Goal: Information Seeking & Learning: Check status

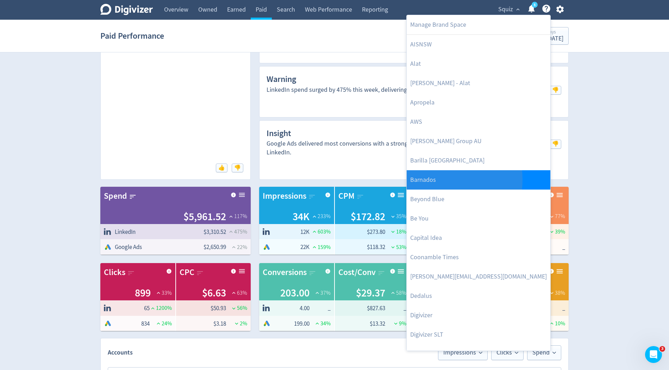
click at [430, 180] on link "Barnados" at bounding box center [479, 179] width 144 height 19
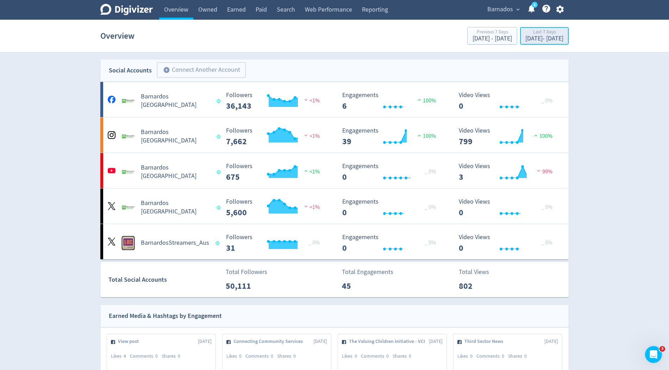
click at [525, 35] on div "Last 7 Days" at bounding box center [544, 33] width 38 height 6
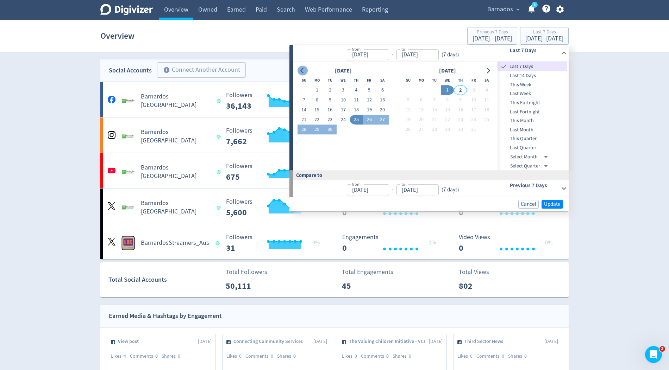
click at [299, 70] on button "Go to previous month" at bounding box center [303, 71] width 10 height 10
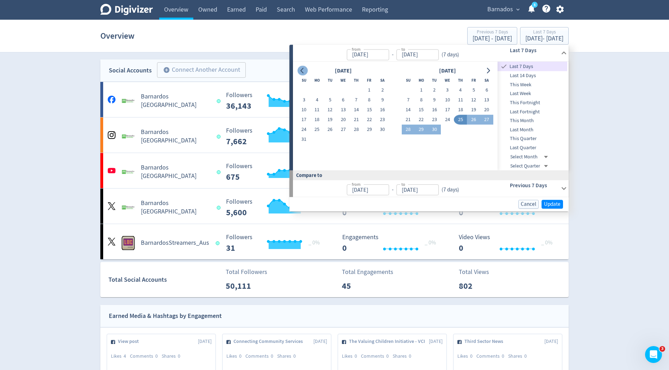
click at [299, 70] on button "Go to previous month" at bounding box center [303, 71] width 10 height 10
click at [331, 92] on button "1" at bounding box center [330, 91] width 13 height 10
type input "[DATE]"
click at [489, 72] on icon "Go to next month" at bounding box center [488, 71] width 3 height 6
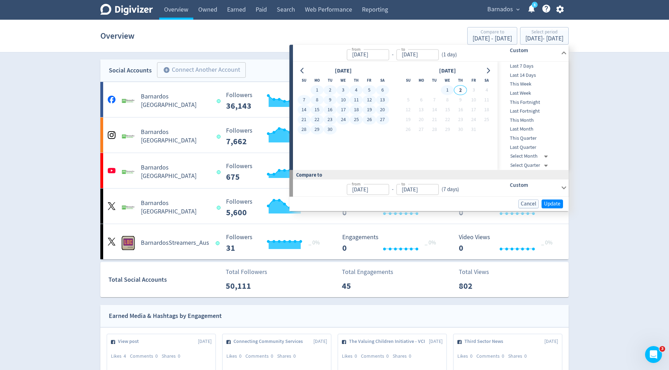
click at [446, 90] on button "1" at bounding box center [447, 91] width 13 height 10
type input "[DATE]"
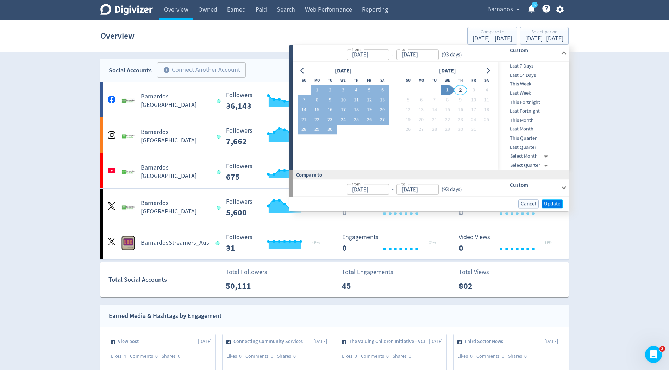
click at [548, 204] on span "Update" at bounding box center [552, 203] width 17 height 5
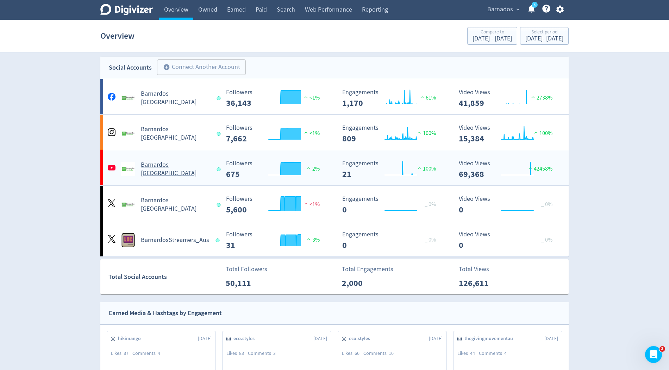
scroll to position [6, 0]
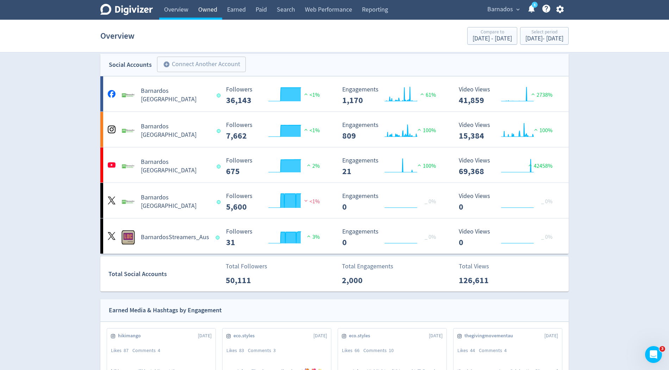
click at [203, 13] on link "Owned" at bounding box center [207, 10] width 29 height 20
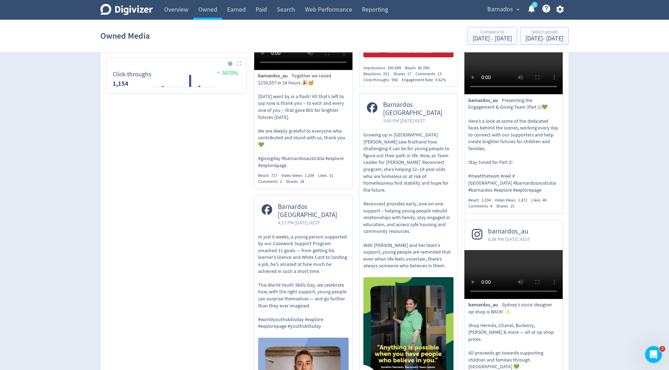
scroll to position [580, 0]
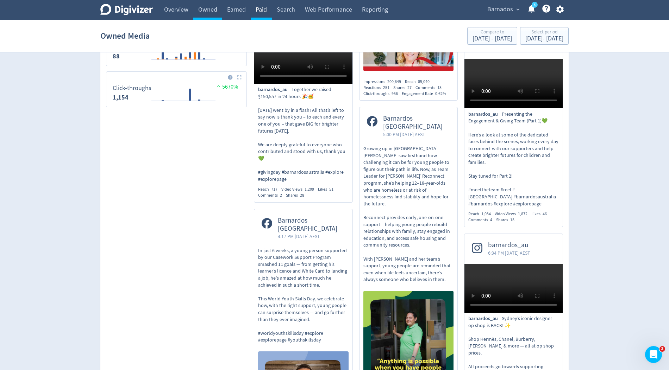
click at [266, 13] on link "Paid" at bounding box center [261, 10] width 21 height 20
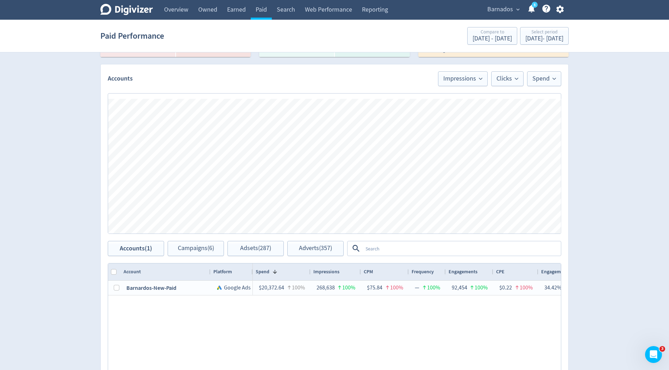
scroll to position [291, 0]
click at [538, 36] on div "[DATE] - [DATE]" at bounding box center [544, 39] width 38 height 6
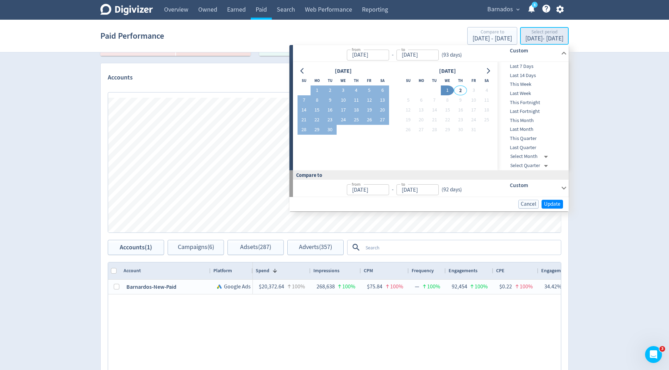
type input "[DATE]"
click at [344, 89] on button "3" at bounding box center [343, 91] width 13 height 10
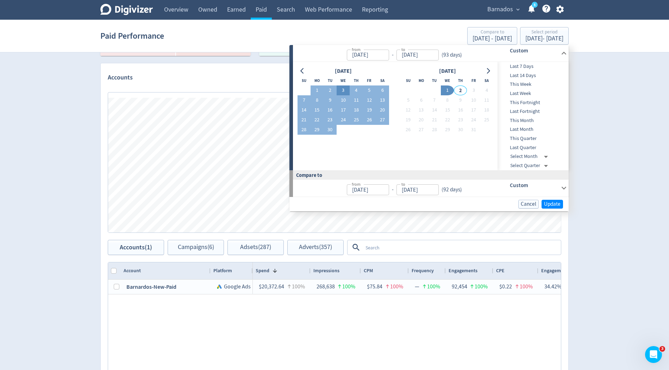
type input "[DATE]"
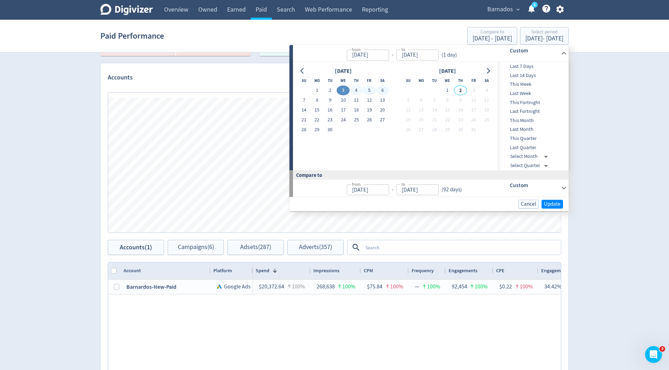
click at [383, 89] on button "6" at bounding box center [382, 91] width 13 height 10
type input "[DATE]"
click at [560, 205] on span "Update" at bounding box center [552, 204] width 17 height 5
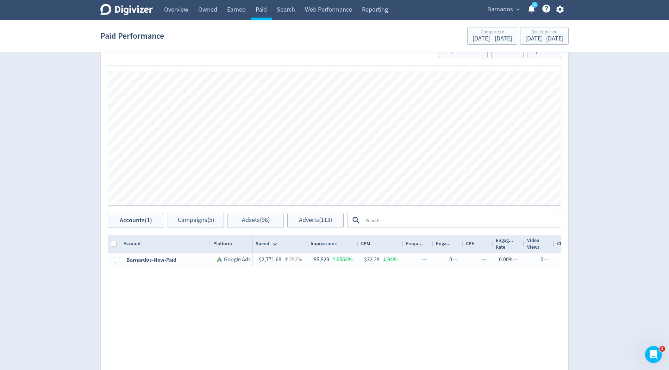
scroll to position [325, 0]
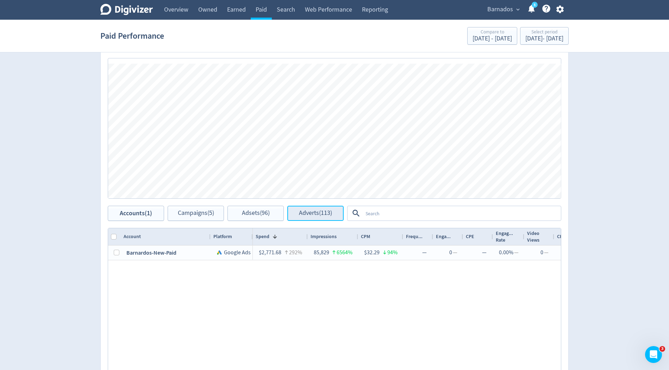
click at [315, 213] on span "Adverts (113)" at bounding box center [315, 213] width 33 height 7
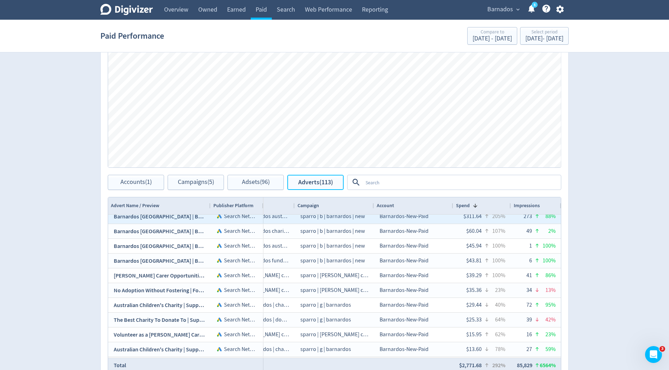
scroll to position [55, 0]
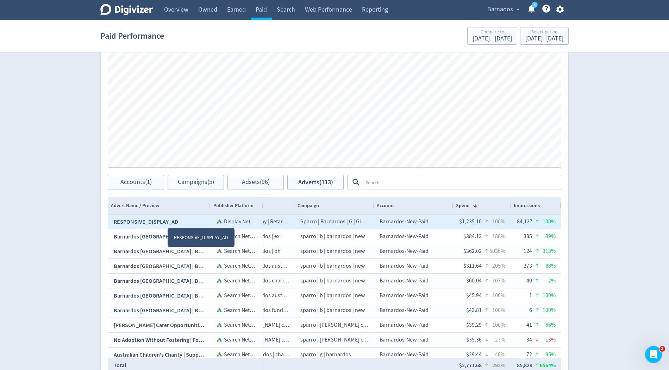
click at [167, 220] on span "RESPONSIVE_DISPLAY_AD" at bounding box center [146, 221] width 64 height 7
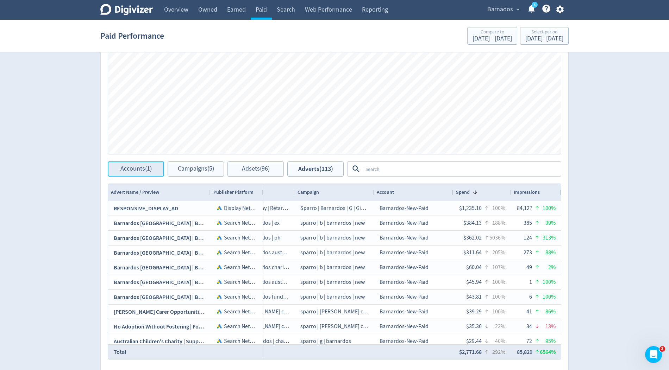
click at [143, 172] on button "Accounts (1)" at bounding box center [136, 169] width 56 height 15
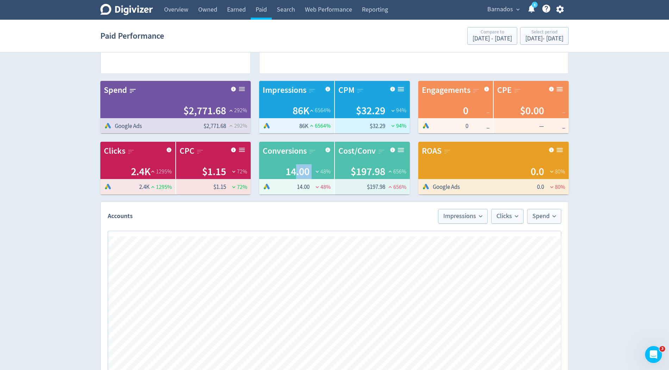
drag, startPoint x: 296, startPoint y: 175, endPoint x: 320, endPoint y: 168, distance: 24.4
click at [320, 168] on div "14.00 48 %" at bounding box center [297, 171] width 68 height 15
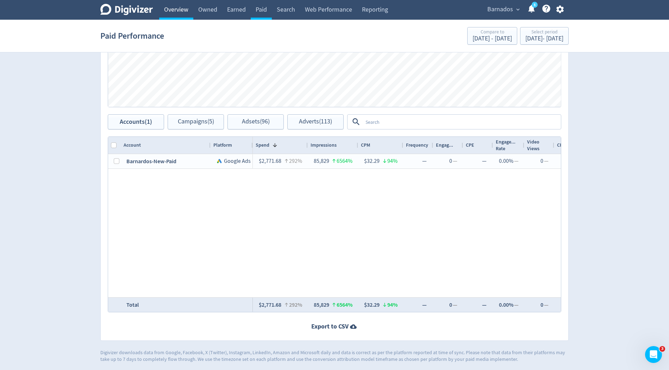
click at [180, 7] on link "Overview" at bounding box center [176, 10] width 34 height 20
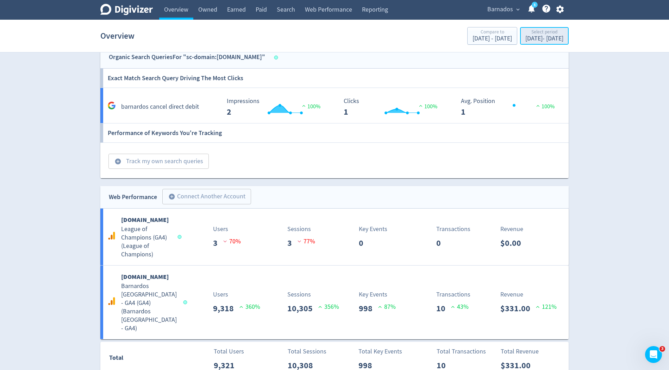
click at [529, 35] on div "Select period" at bounding box center [544, 33] width 38 height 6
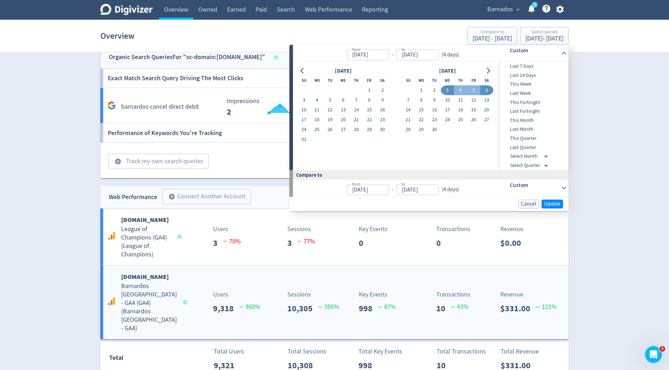
click at [218, 302] on p "9,318" at bounding box center [226, 308] width 26 height 13
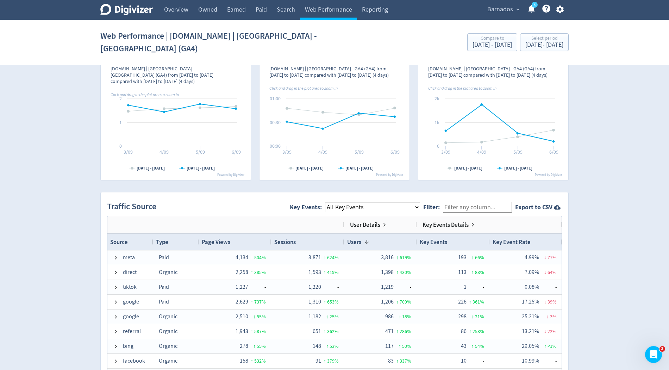
click at [369, 203] on select "All Key Events eCommerce ua_7__minutes_on_site__25_oct_21_ purchase generate_le…" at bounding box center [372, 208] width 95 height 10
select select "purchase"
click at [331, 203] on select "All Key Events eCommerce ua_7__minutes_on_site__25_oct_21_ purchase generate_le…" at bounding box center [372, 208] width 95 height 10
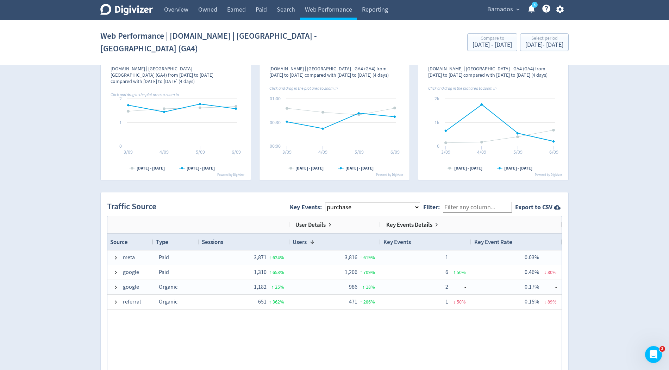
click at [493, 15] on div "Barnados expand_more 5 Help Center - Searchable support on using Digivizer" at bounding box center [524, 10] width 89 height 20
click at [499, 6] on span "Barnados" at bounding box center [500, 9] width 26 height 11
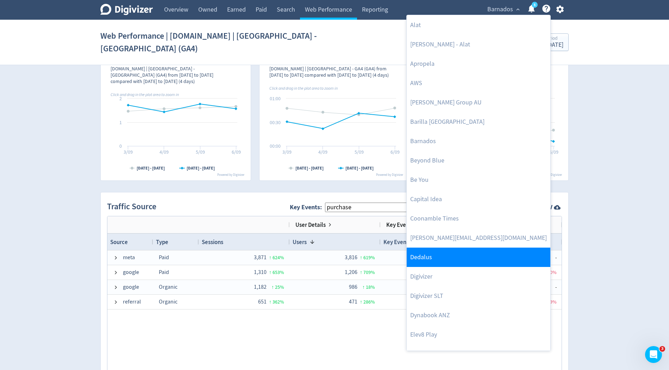
scroll to position [48, 0]
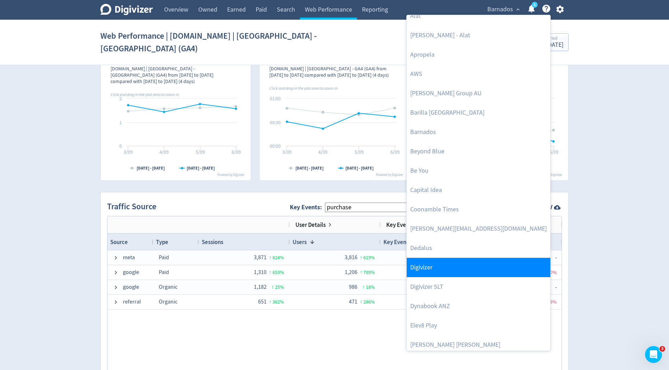
click at [430, 269] on link "Digivizer" at bounding box center [479, 267] width 144 height 19
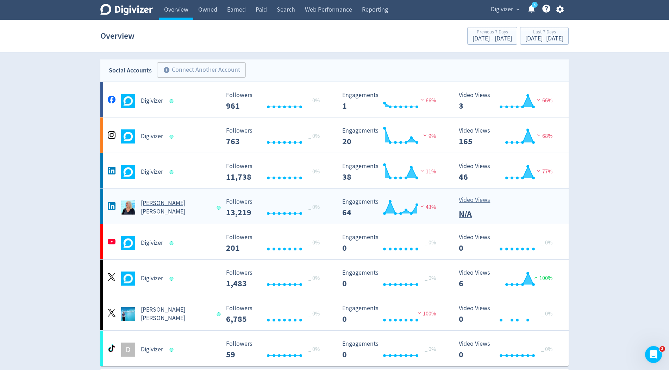
click at [221, 211] on div "Created with Highcharts 10.3.3 _ 0% Followers 13,219" at bounding box center [278, 205] width 117 height 24
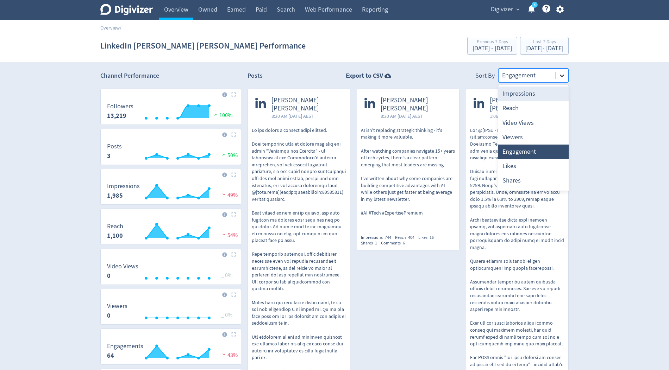
click at [565, 77] on icon at bounding box center [561, 75] width 7 height 7
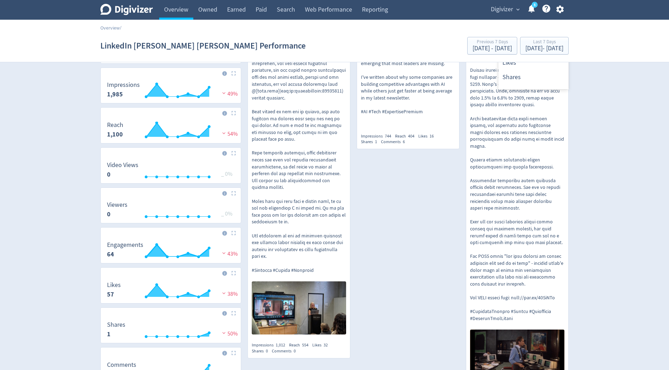
scroll to position [102, 0]
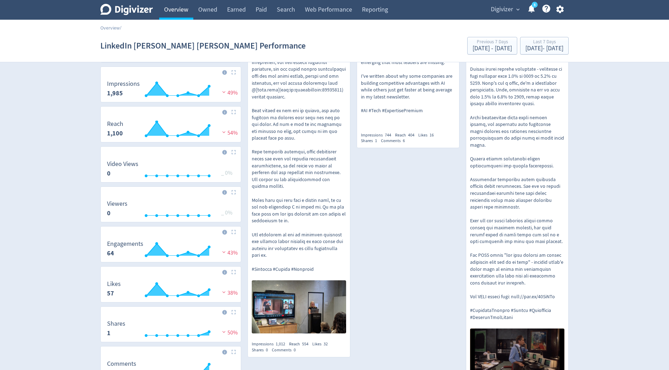
click at [181, 12] on link "Overview" at bounding box center [176, 10] width 34 height 20
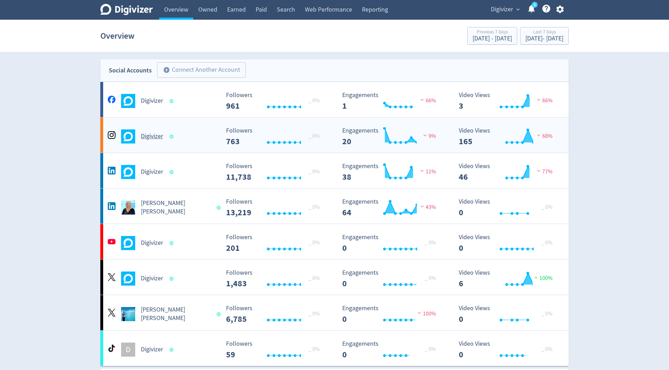
click at [144, 136] on h5 "Digivizer" at bounding box center [152, 136] width 22 height 8
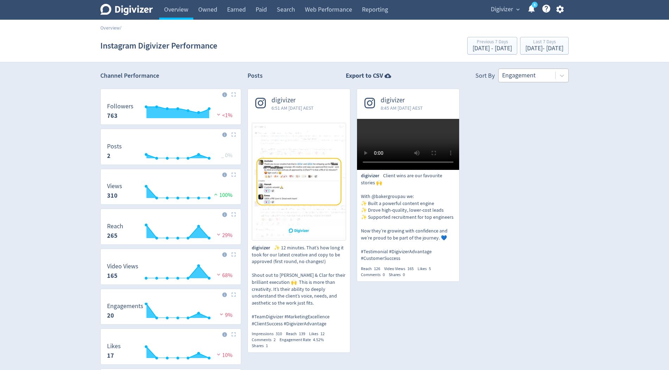
click at [525, 79] on div at bounding box center [527, 75] width 50 height 10
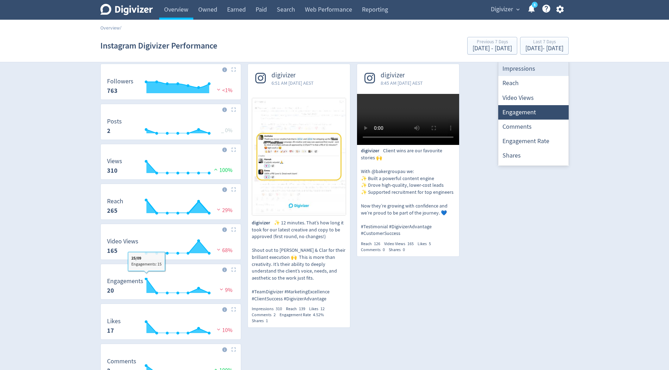
scroll to position [26, 0]
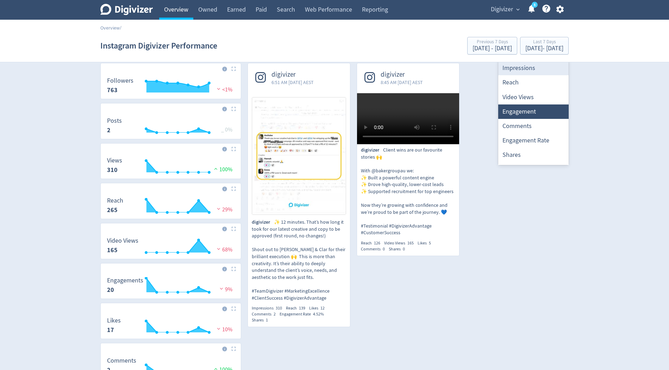
click at [174, 9] on link "Overview" at bounding box center [176, 10] width 34 height 20
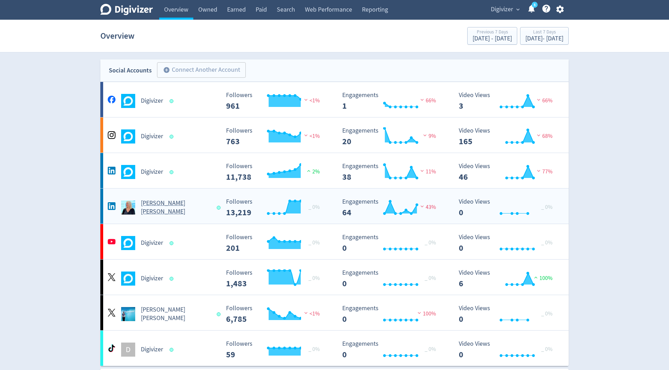
click at [150, 206] on h5 "[PERSON_NAME] [PERSON_NAME]" at bounding box center [175, 207] width 69 height 17
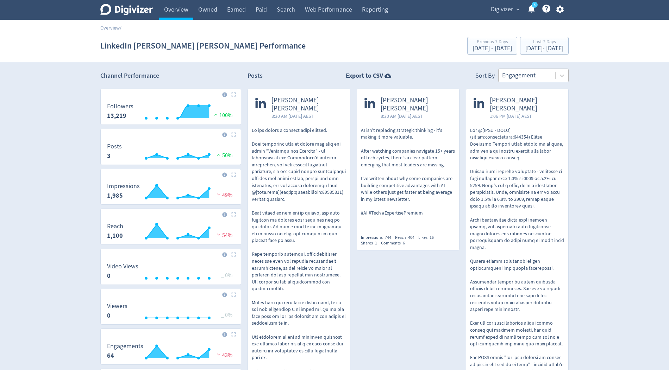
click at [534, 78] on div at bounding box center [527, 75] width 50 height 10
click at [181, 11] on link "Overview" at bounding box center [176, 10] width 34 height 20
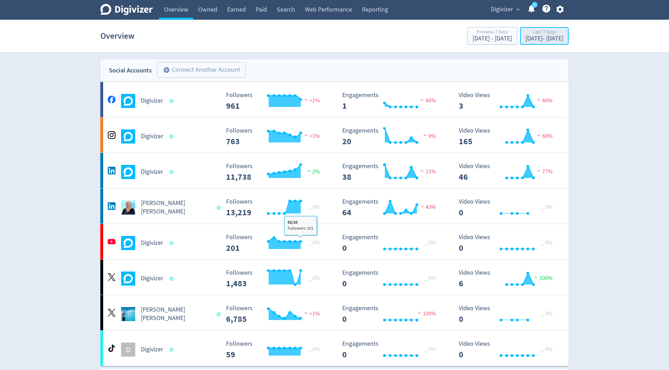
click at [534, 36] on div "Sep 25, 2025 - Oct 1, 2025" at bounding box center [544, 39] width 38 height 6
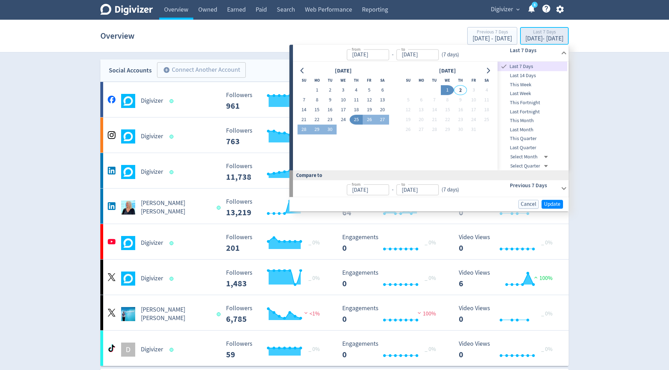
type input "[DATE]"
click at [317, 86] on button "1" at bounding box center [317, 91] width 13 height 10
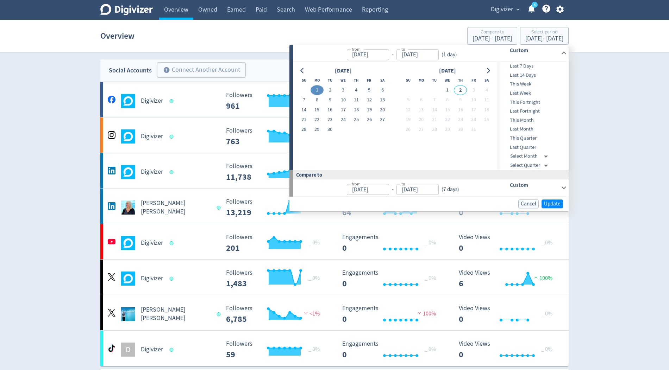
type input "Sep 01, 2025"
click at [330, 129] on button "30" at bounding box center [330, 130] width 13 height 10
type input "Sep 30, 2025"
type input "Aug 02, 2025"
type input "Aug 31, 2025"
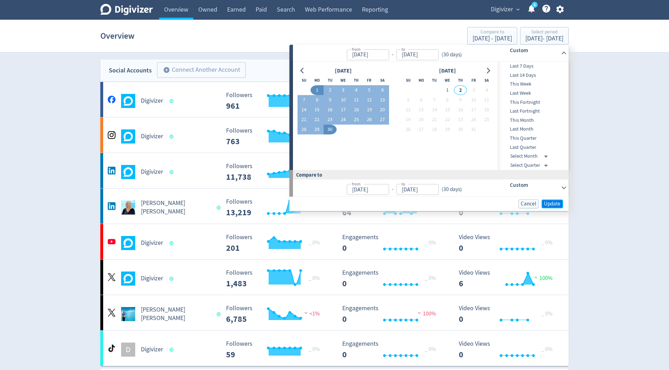
click at [561, 203] on button "Update" at bounding box center [552, 204] width 21 height 9
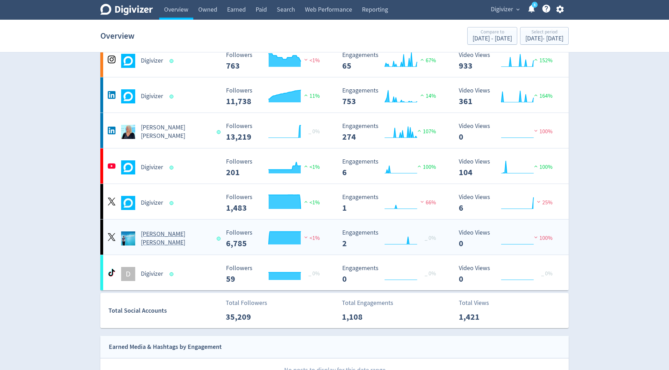
scroll to position [80, 0]
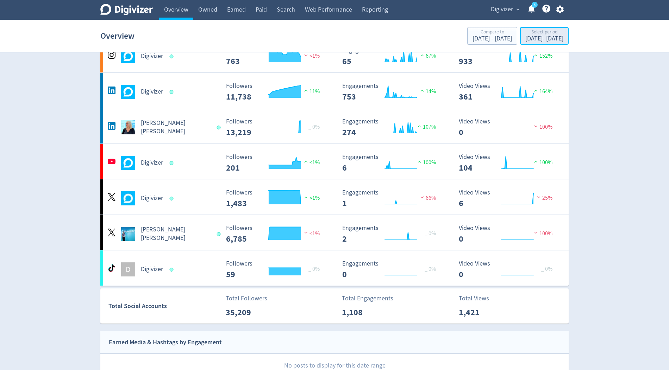
click at [525, 35] on div "Select period" at bounding box center [544, 33] width 38 height 6
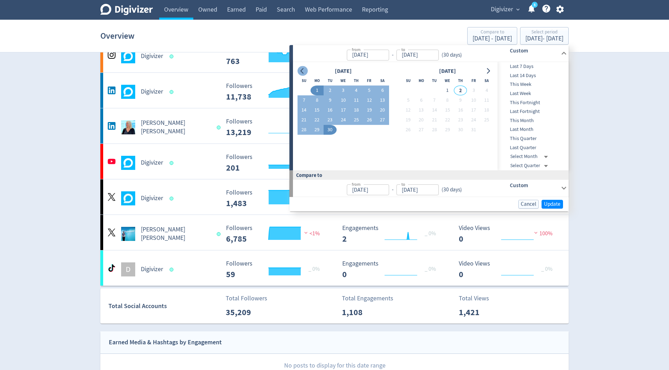
click at [303, 68] on icon "Go to previous month" at bounding box center [301, 71] width 3 height 6
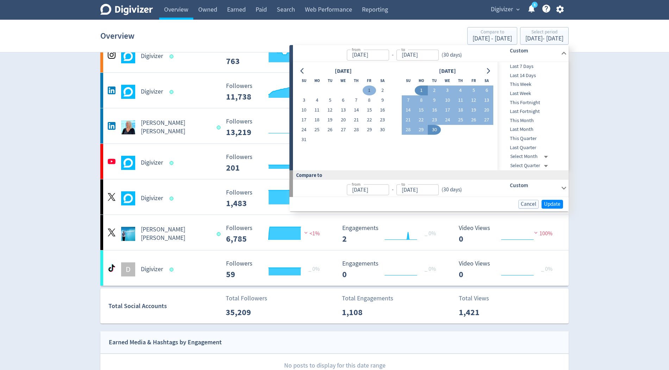
click at [365, 90] on button "1" at bounding box center [369, 91] width 13 height 10
type input "Aug 01, 2025"
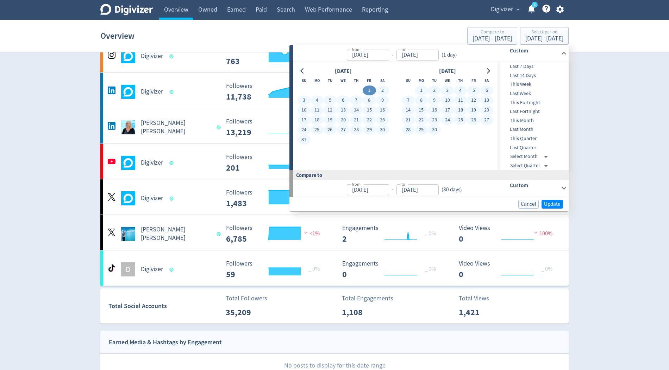
click at [437, 131] on button "30" at bounding box center [434, 130] width 13 height 10
type input "Sep 30, 2025"
type input "Jun 01, 2025"
type input "Jul 31, 2025"
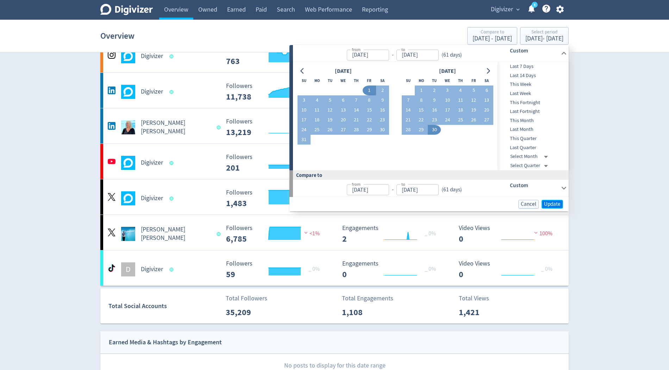
click at [559, 206] on span "Update" at bounding box center [552, 204] width 17 height 5
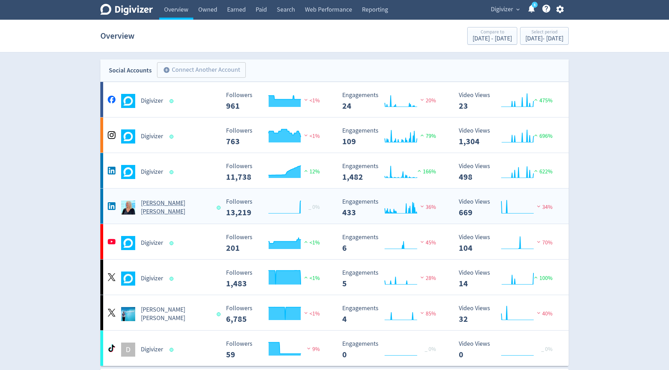
scroll to position [0, 0]
click at [159, 206] on h5 "[PERSON_NAME] [PERSON_NAME]" at bounding box center [175, 207] width 69 height 17
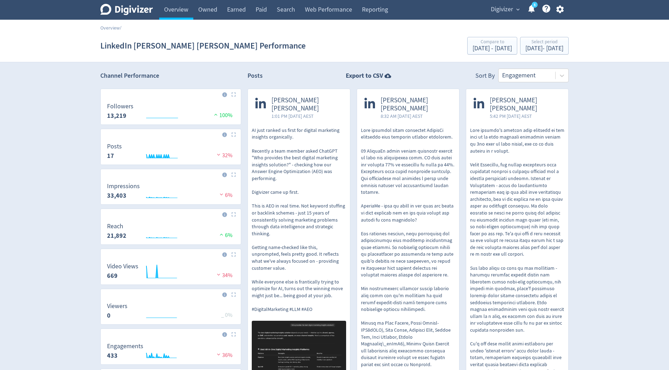
click at [292, 228] on p "AI just ranked us first for digital marketing insights organically. Recently a …" at bounding box center [299, 220] width 94 height 186
